Goal: Task Accomplishment & Management: Use online tool/utility

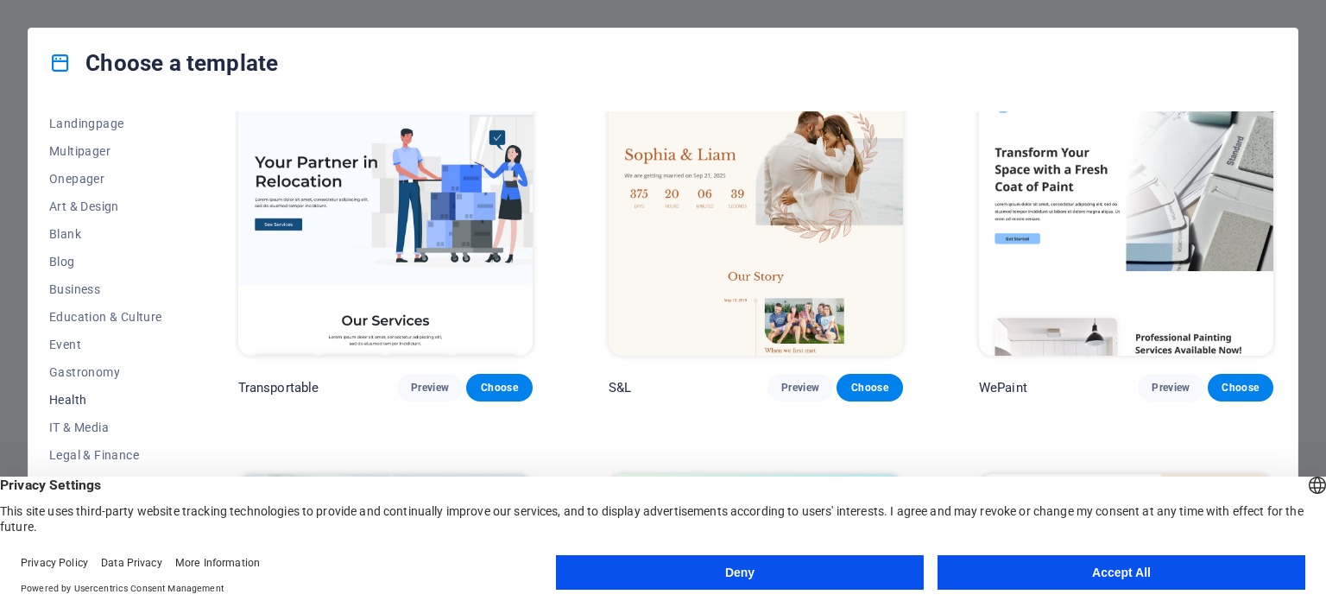
scroll to position [114, 0]
click at [69, 262] on span "Blog" at bounding box center [105, 260] width 113 height 14
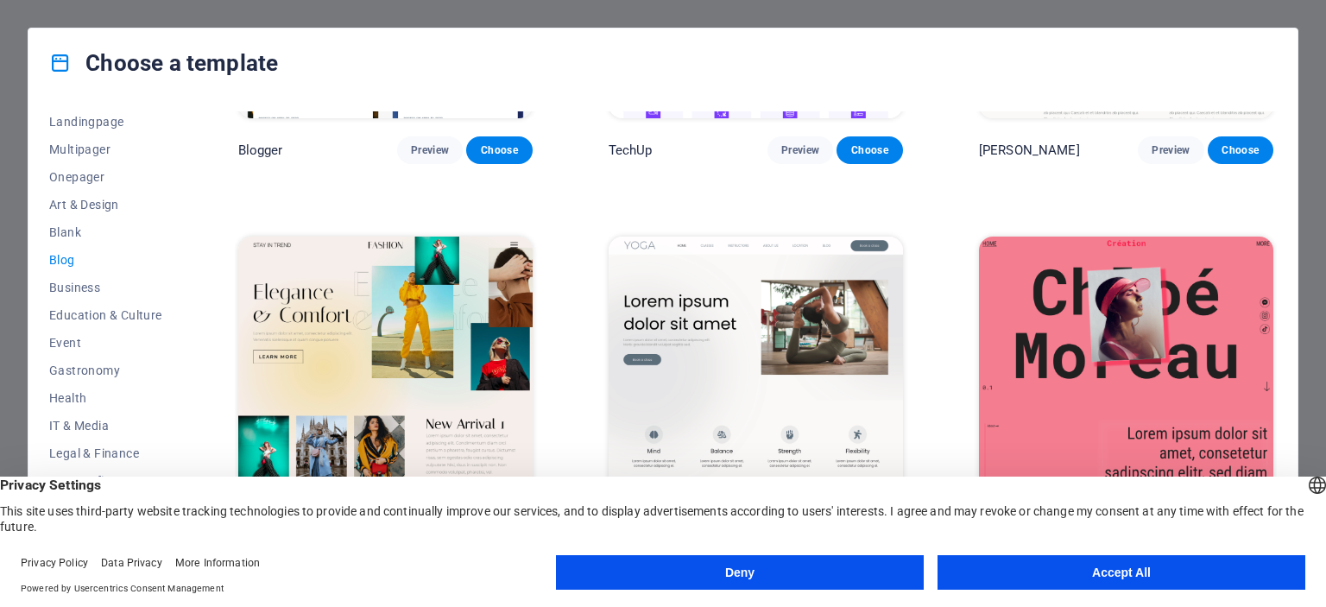
scroll to position [2223, 0]
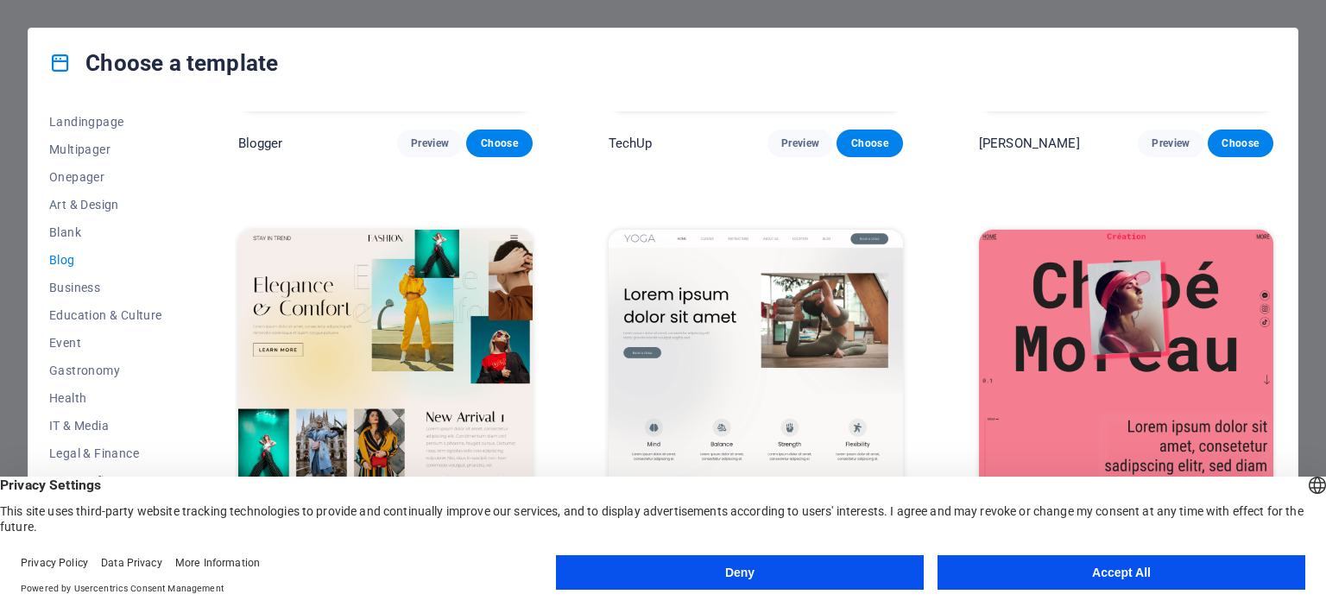
click at [1000, 569] on button "Accept All" at bounding box center [1122, 572] width 368 height 35
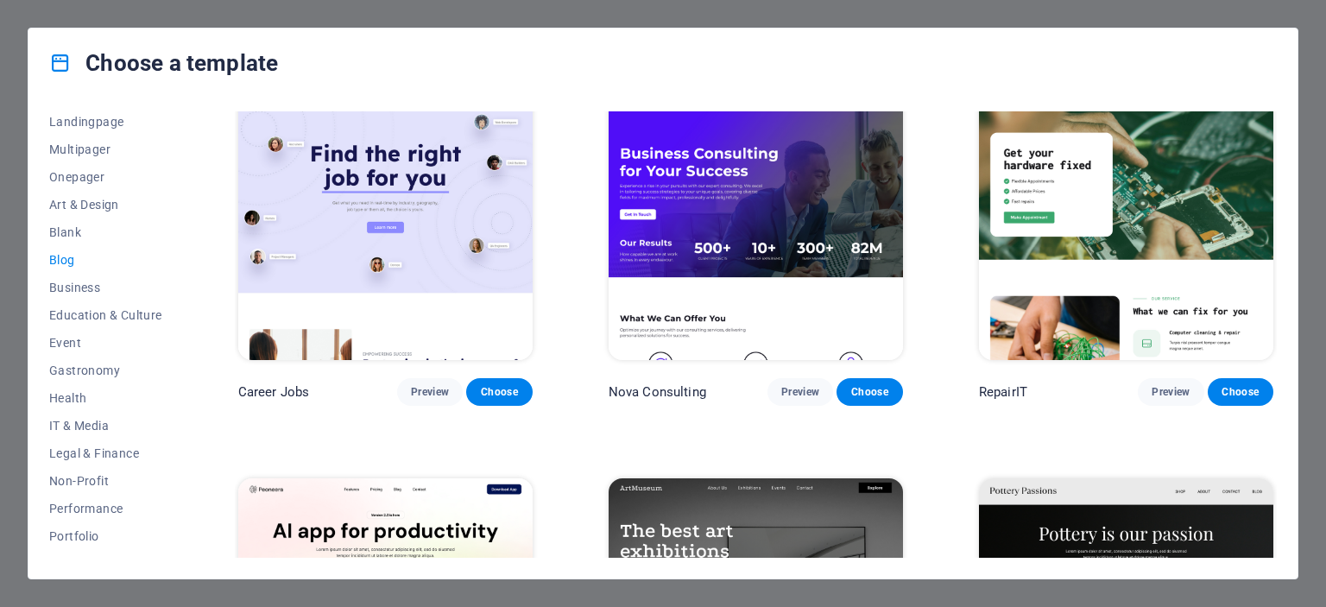
scroll to position [0, 0]
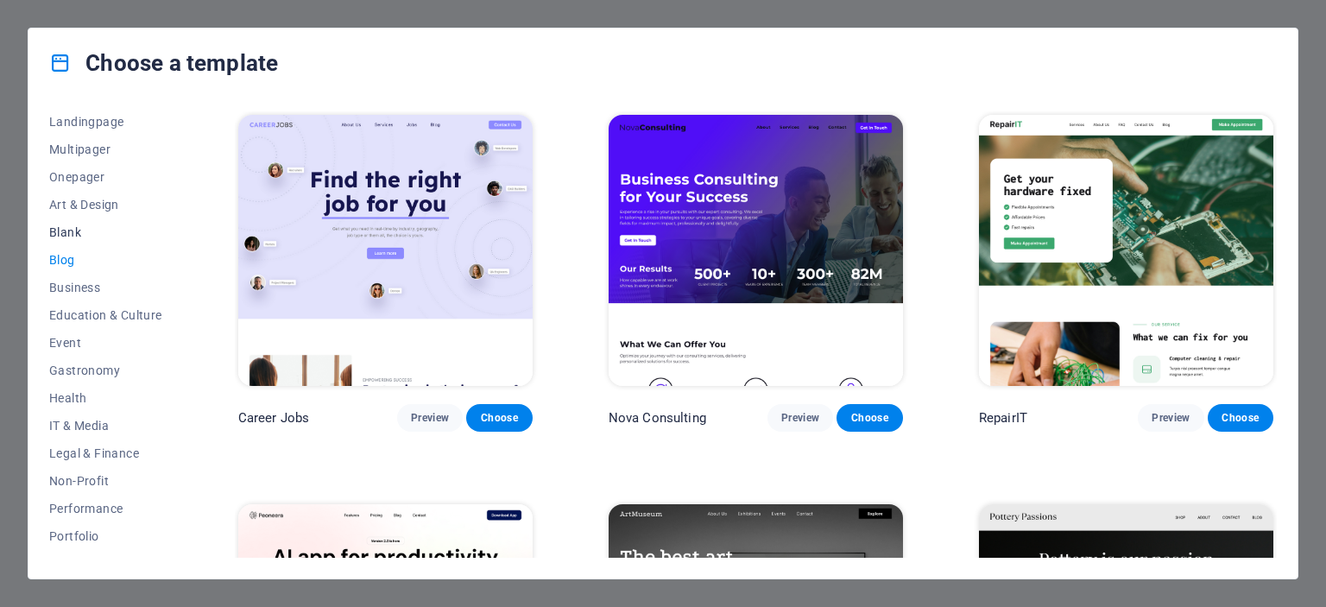
click at [84, 229] on span "Blank" at bounding box center [105, 232] width 113 height 14
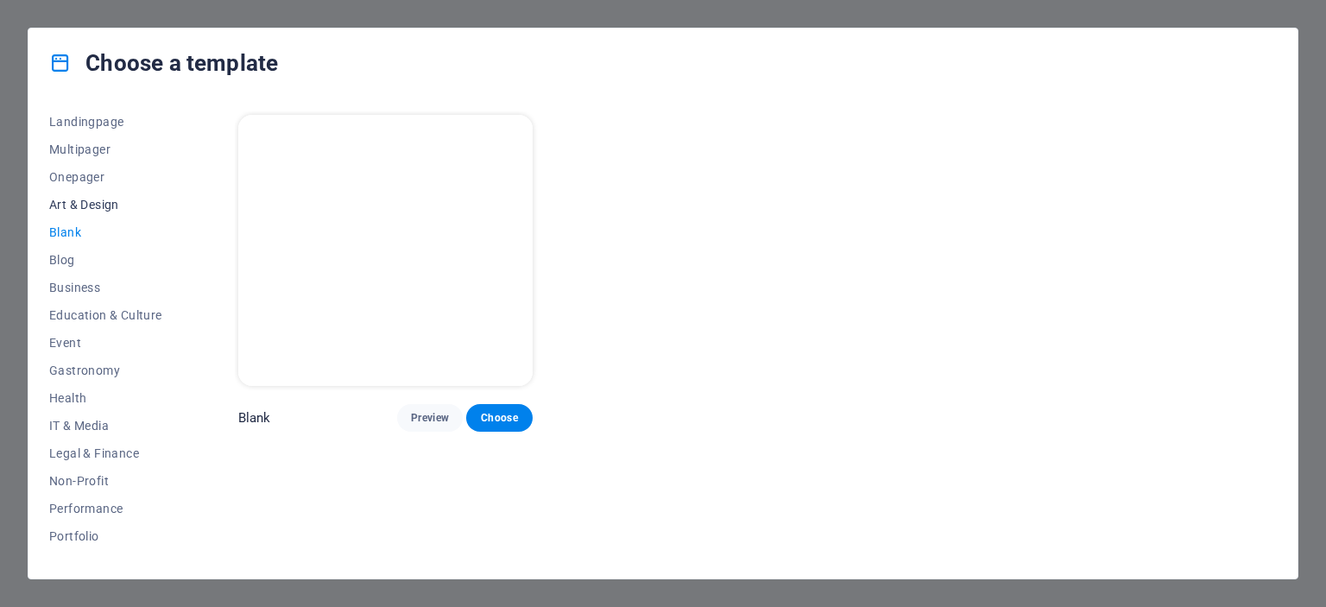
click at [90, 204] on span "Art & Design" at bounding box center [105, 205] width 113 height 14
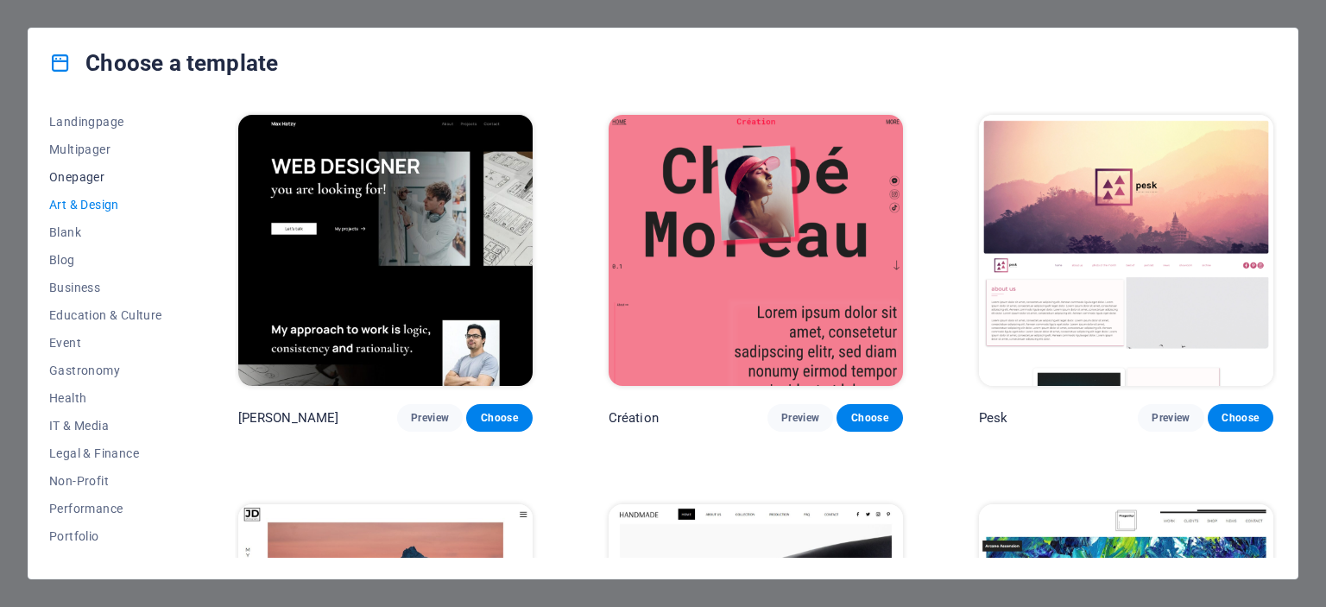
click at [81, 176] on span "Onepager" at bounding box center [105, 177] width 113 height 14
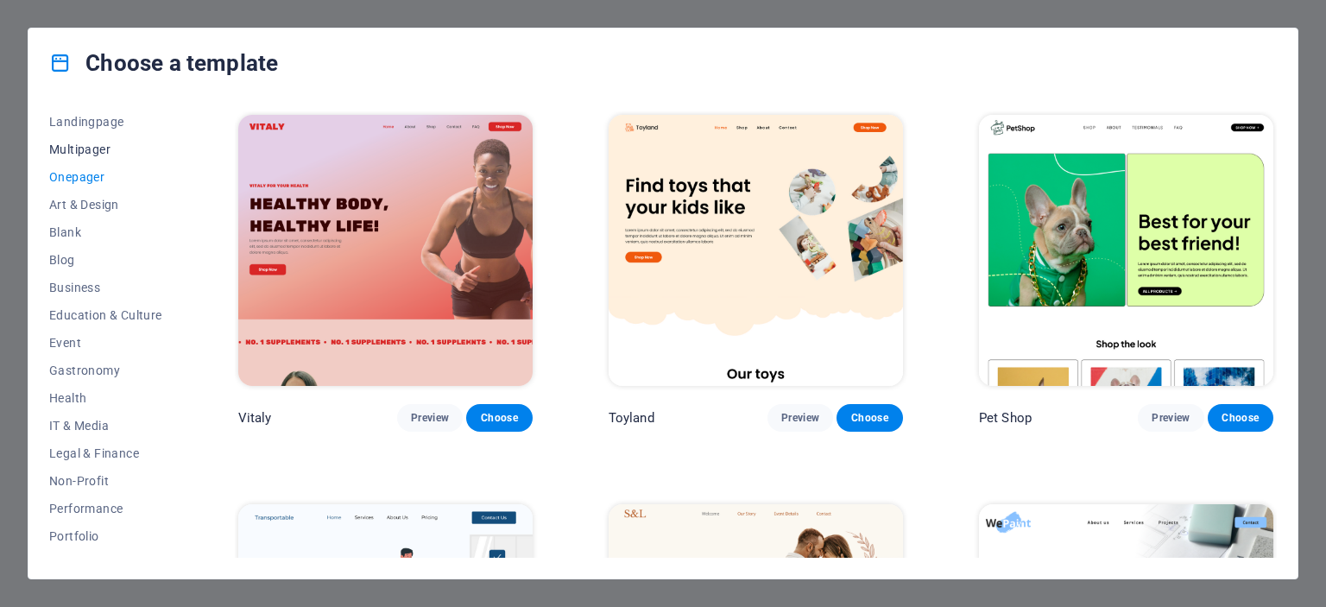
click at [91, 149] on span "Multipager" at bounding box center [105, 149] width 113 height 14
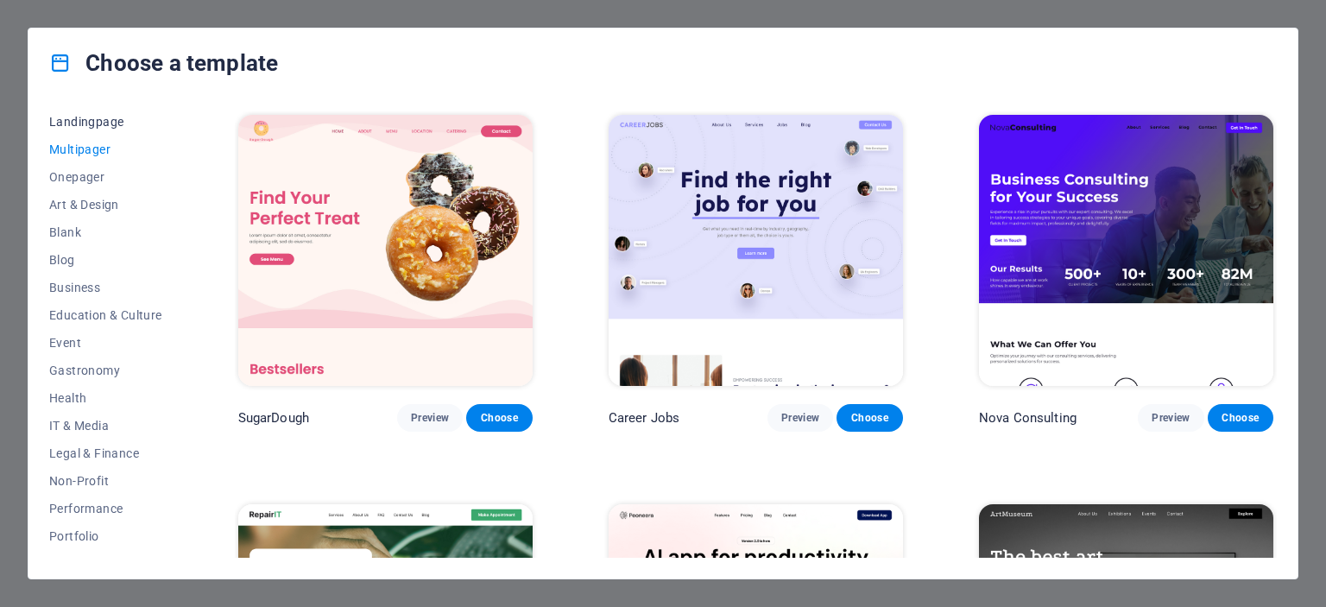
click at [105, 124] on span "Landingpage" at bounding box center [105, 122] width 113 height 14
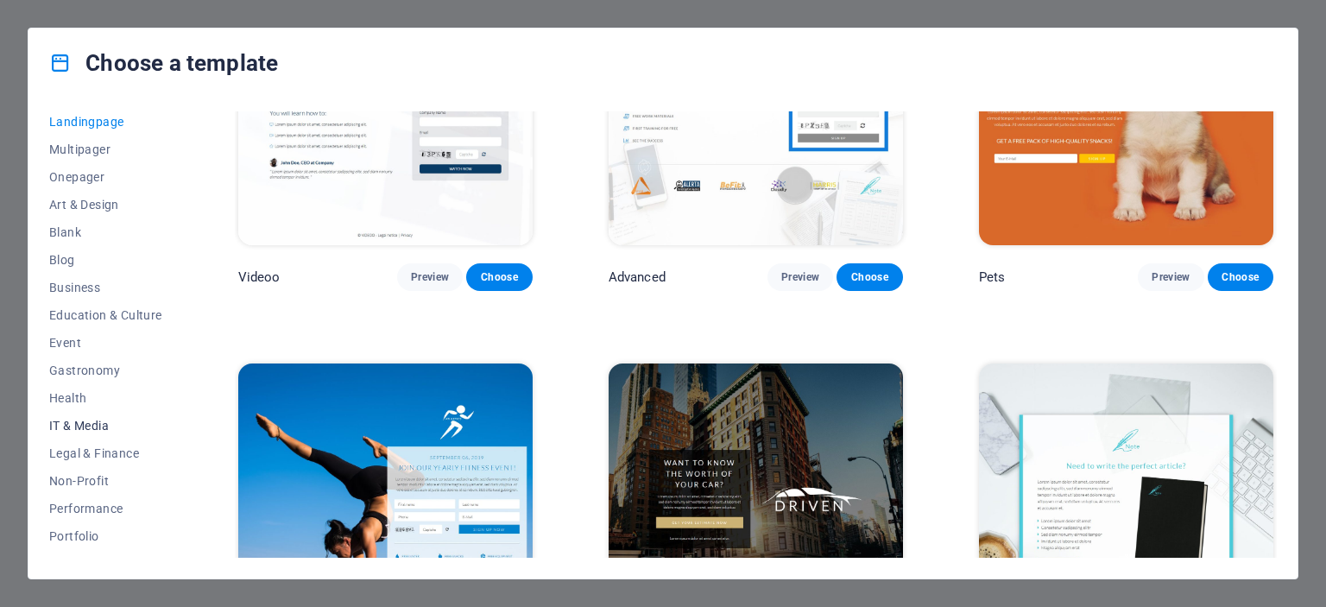
scroll to position [271, 0]
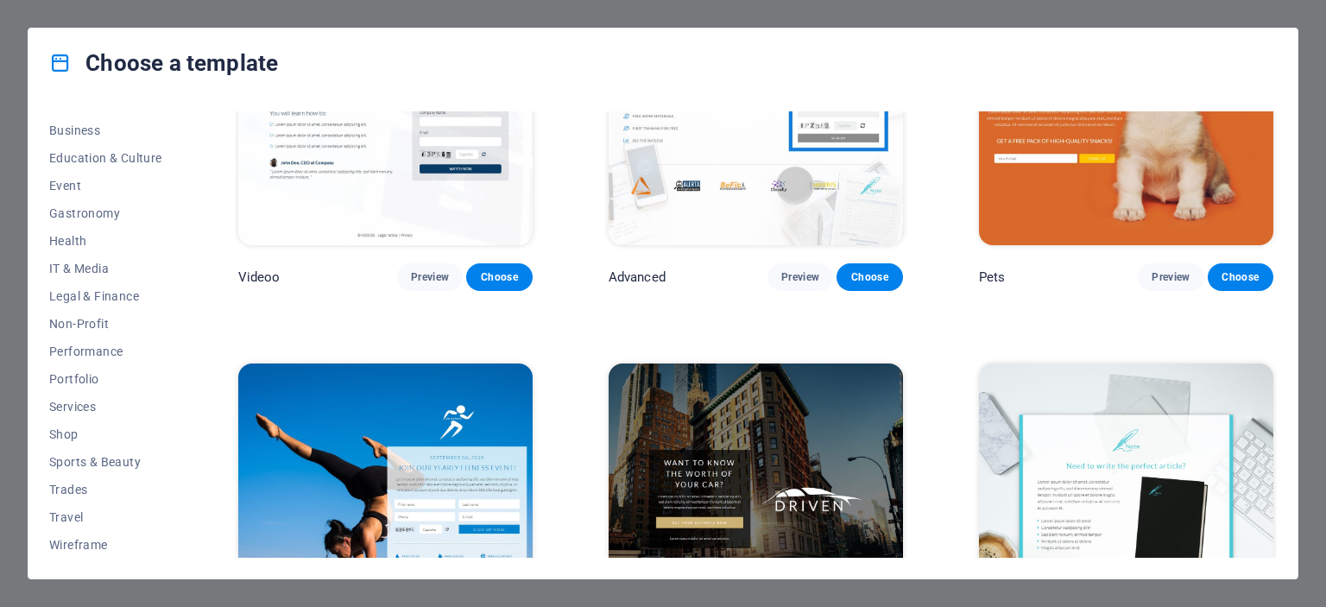
click at [188, 20] on div "Choose a template All Templates My Templates New Trending Landingpage Multipage…" at bounding box center [663, 303] width 1326 height 607
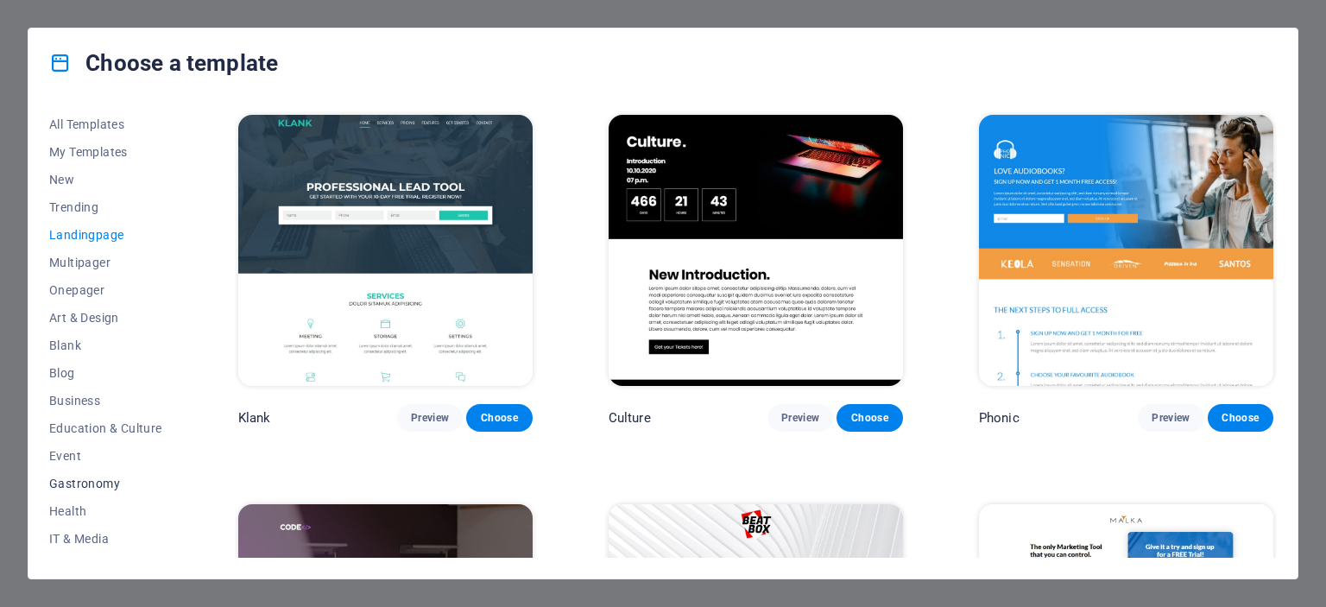
scroll to position [0, 0]
click at [79, 118] on span "All Templates" at bounding box center [105, 125] width 113 height 14
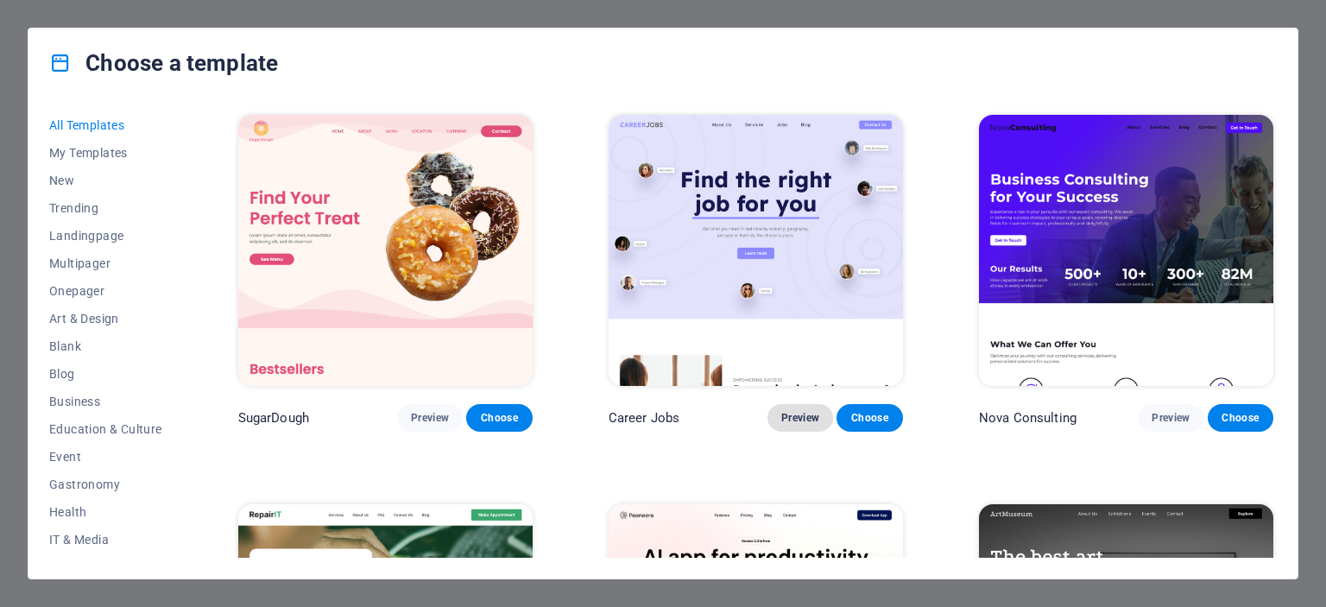
click at [790, 421] on span "Preview" at bounding box center [800, 418] width 38 height 14
